Goal: Information Seeking & Learning: Learn about a topic

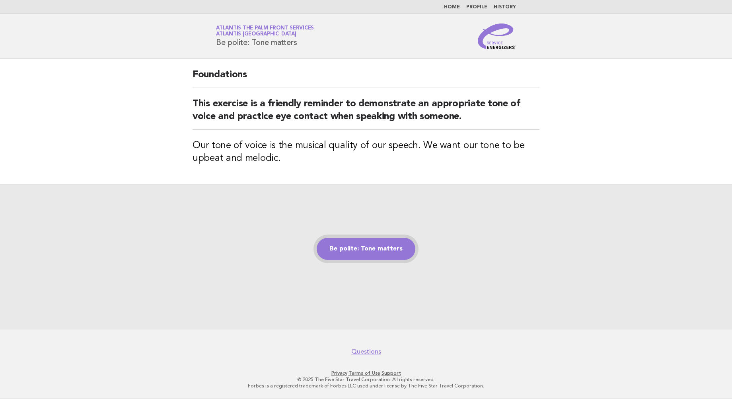
click at [356, 251] on link "Be polite: Tone matters" at bounding box center [366, 248] width 99 height 22
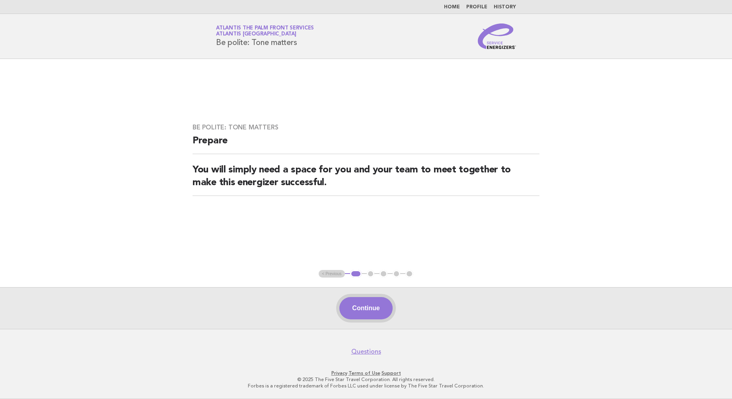
click at [350, 309] on button "Continue" at bounding box center [365, 308] width 53 height 22
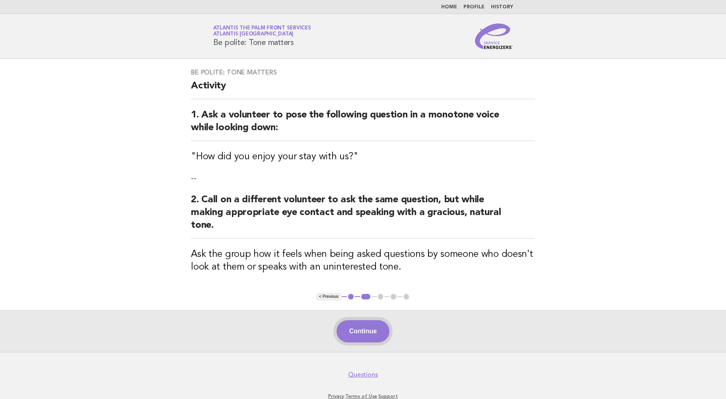
click at [356, 326] on button "Continue" at bounding box center [363, 331] width 53 height 22
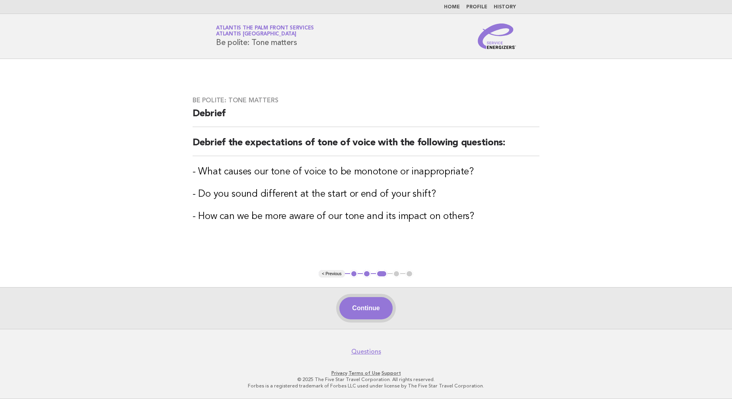
click at [378, 312] on button "Continue" at bounding box center [365, 308] width 53 height 22
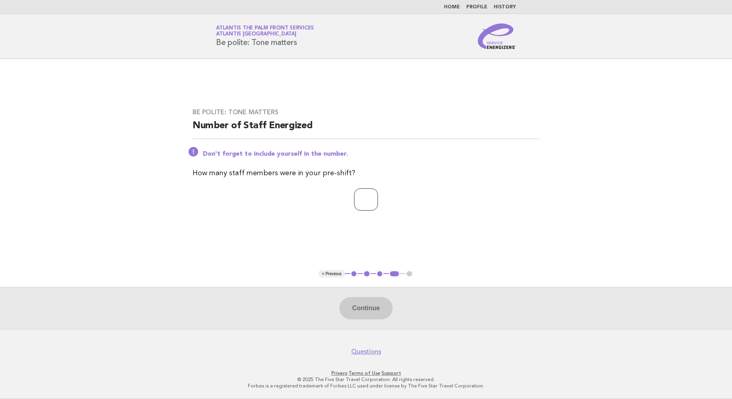
click at [354, 196] on input "number" at bounding box center [366, 199] width 24 height 22
type input "**"
click at [367, 307] on button "Continue" at bounding box center [365, 308] width 53 height 22
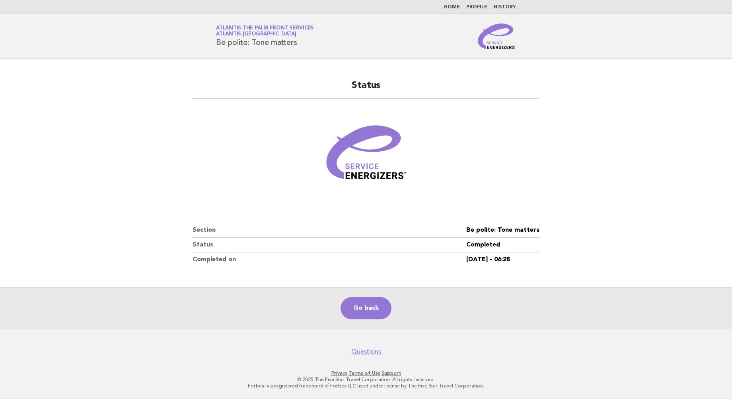
drag, startPoint x: 61, startPoint y: 67, endPoint x: 74, endPoint y: 56, distance: 17.0
click at [74, 56] on body "Home Profile History Service Energizers Atlantis The Palm Front Services Atlant…" at bounding box center [366, 199] width 732 height 399
